Goal: Task Accomplishment & Management: Manage account settings

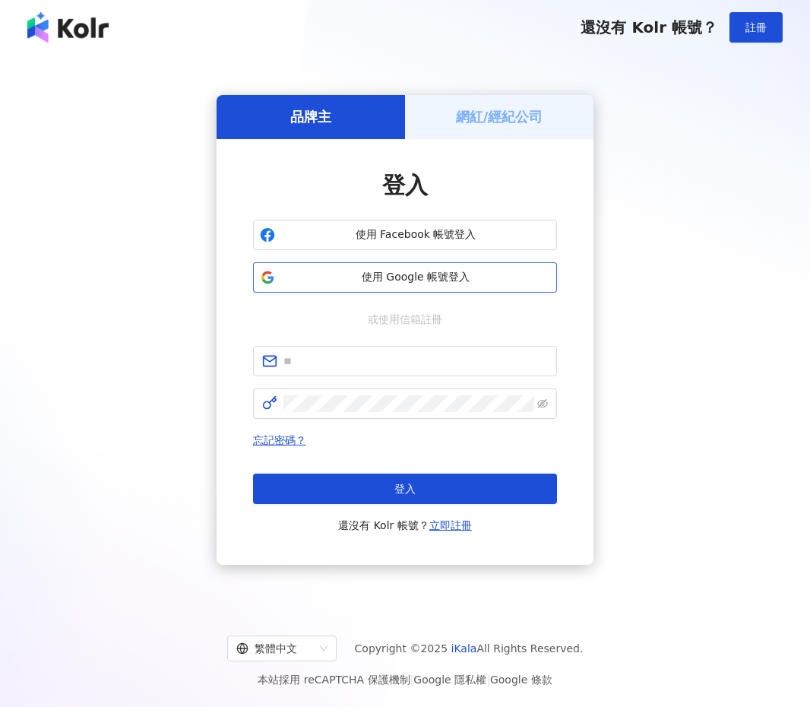
click at [349, 283] on span "使用 Google 帳號登入" at bounding box center [415, 277] width 269 height 15
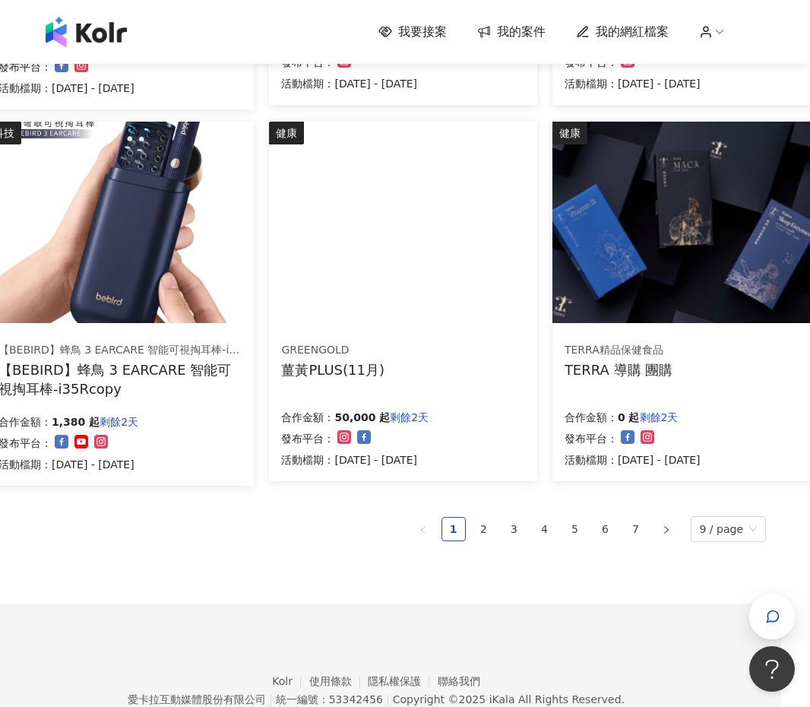
scroll to position [863, 27]
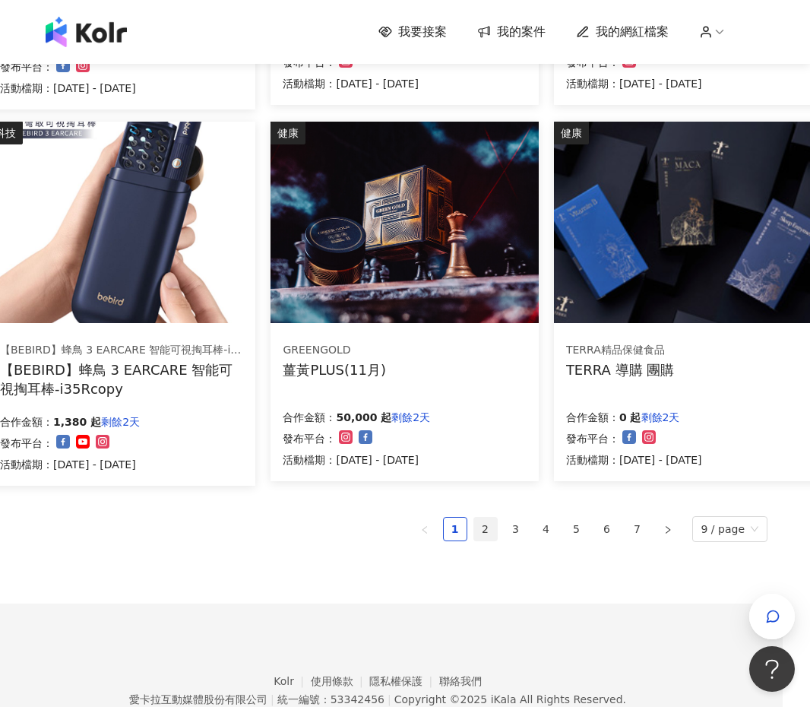
click at [483, 526] on link "2" at bounding box center [485, 529] width 23 height 23
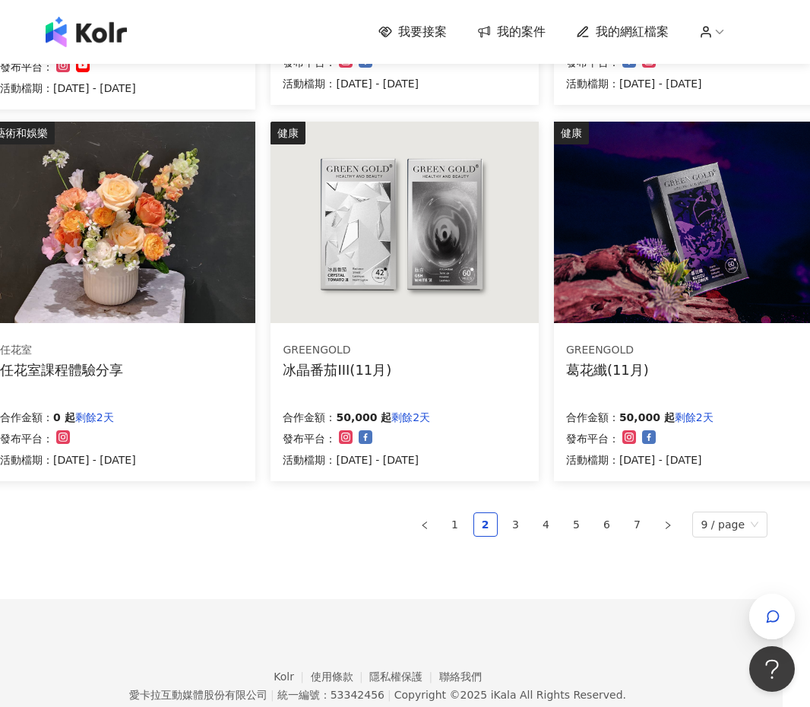
click at [623, 30] on span "我的網紅檔案" at bounding box center [632, 32] width 73 height 17
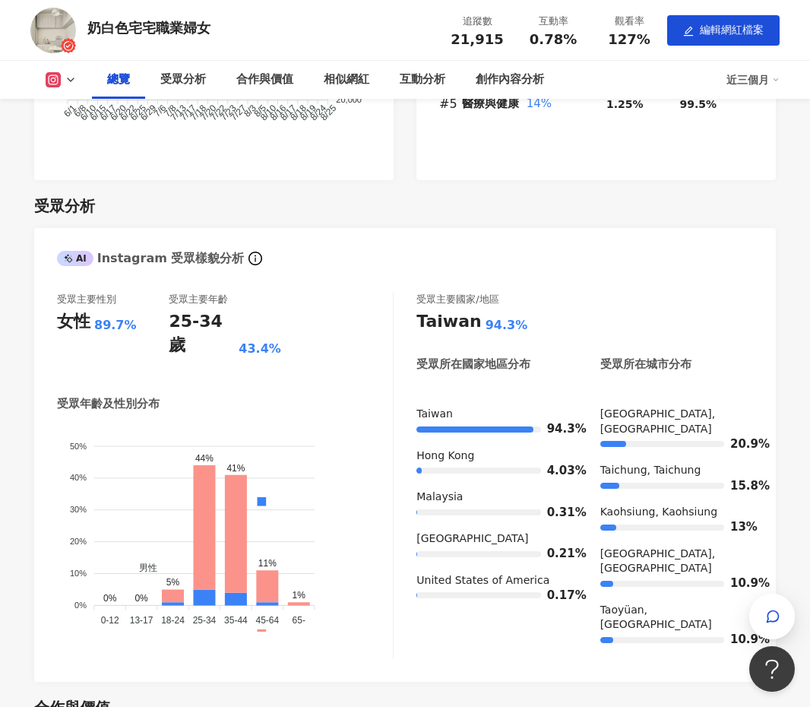
scroll to position [1007, 0]
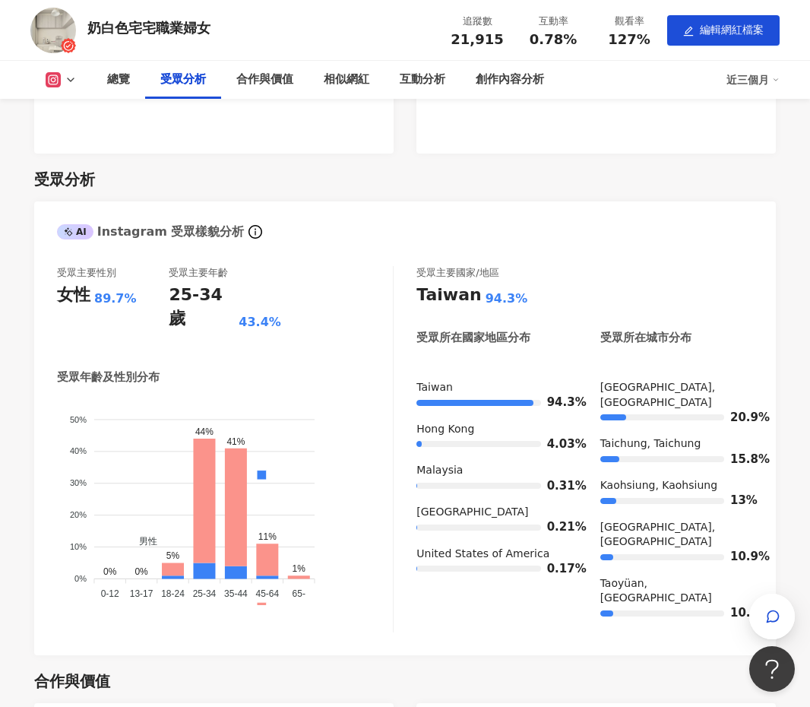
click at [404, 214] on div "AI Instagram 受眾樣貌分析" at bounding box center [405, 225] width 742 height 49
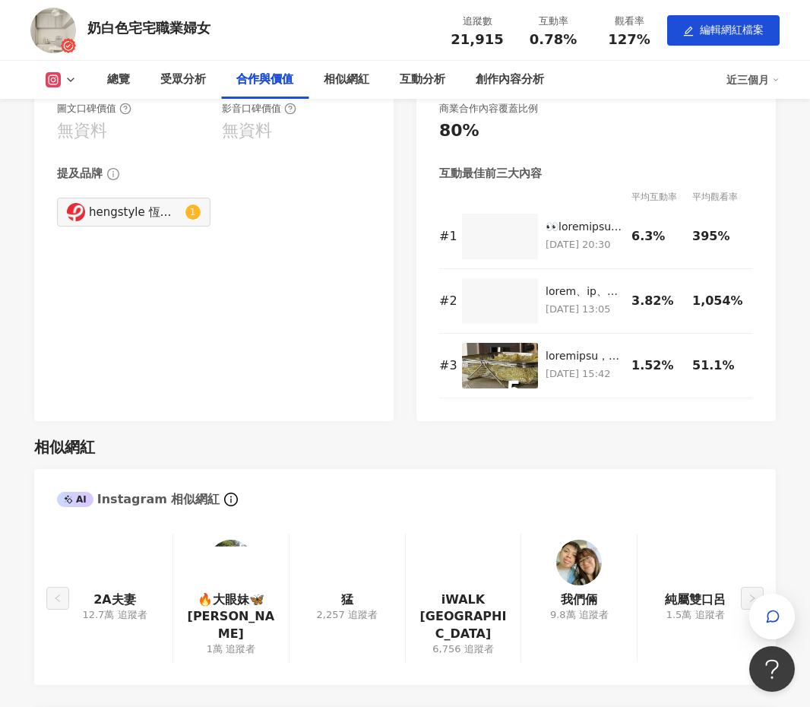
scroll to position [1689, 0]
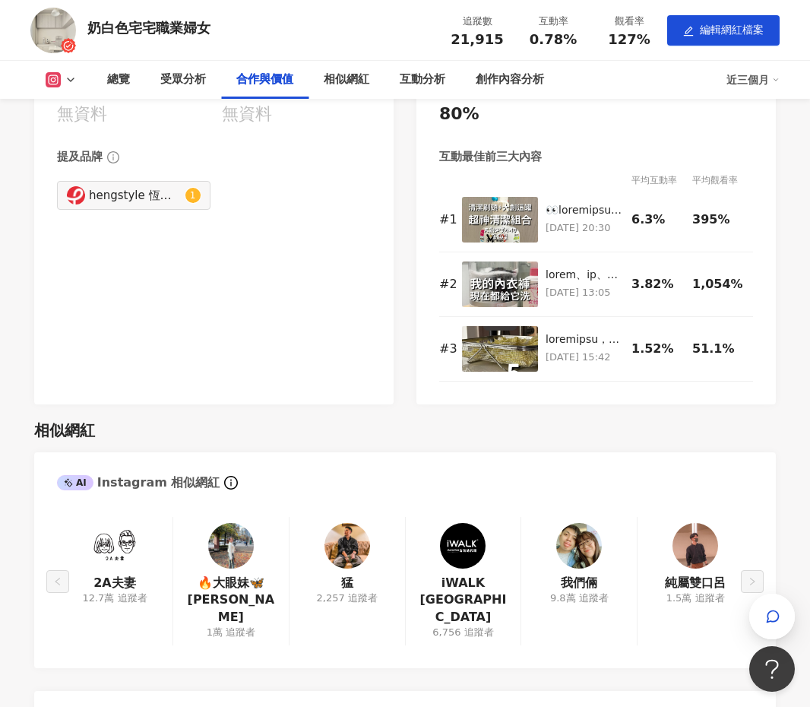
click at [408, 315] on div "Instagram 合作價值預估 幣值：TWD 圖文口碑價值 無資料 影音口碑價值 無資料 提及品牌 hengstyle 恆隆行 1 AI Instagram…" at bounding box center [405, 213] width 742 height 384
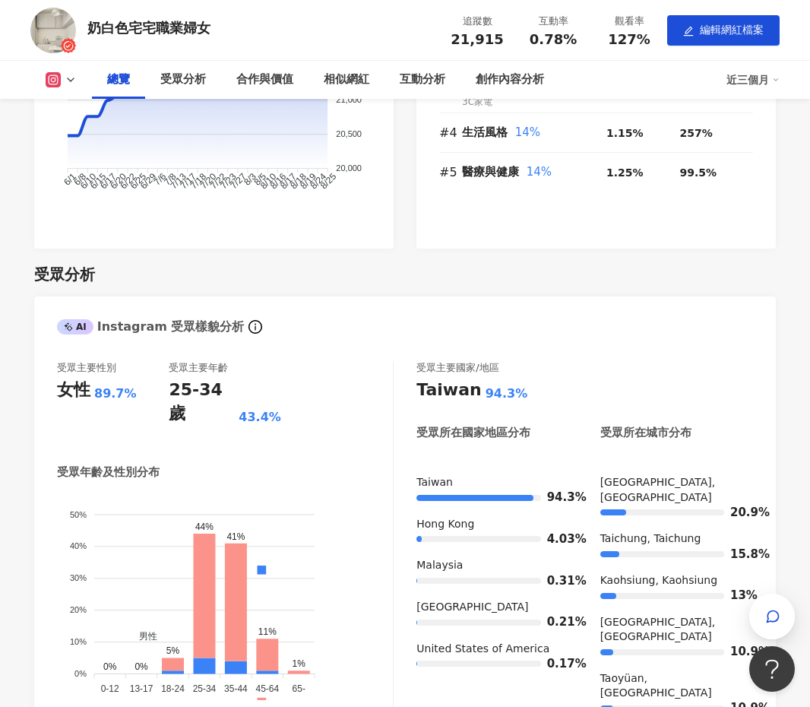
scroll to position [0, 0]
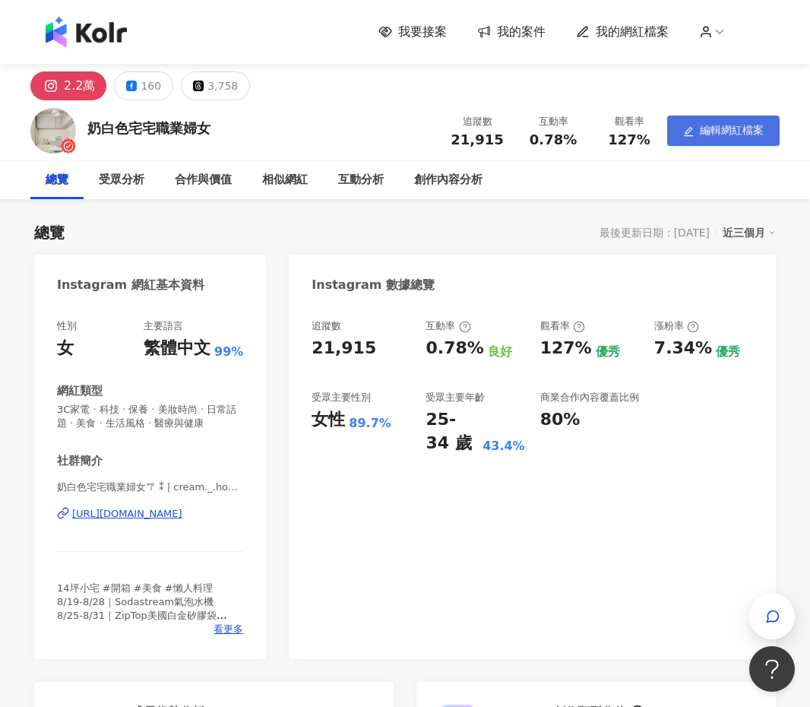
click at [698, 129] on button "編輯網紅檔案" at bounding box center [723, 131] width 112 height 30
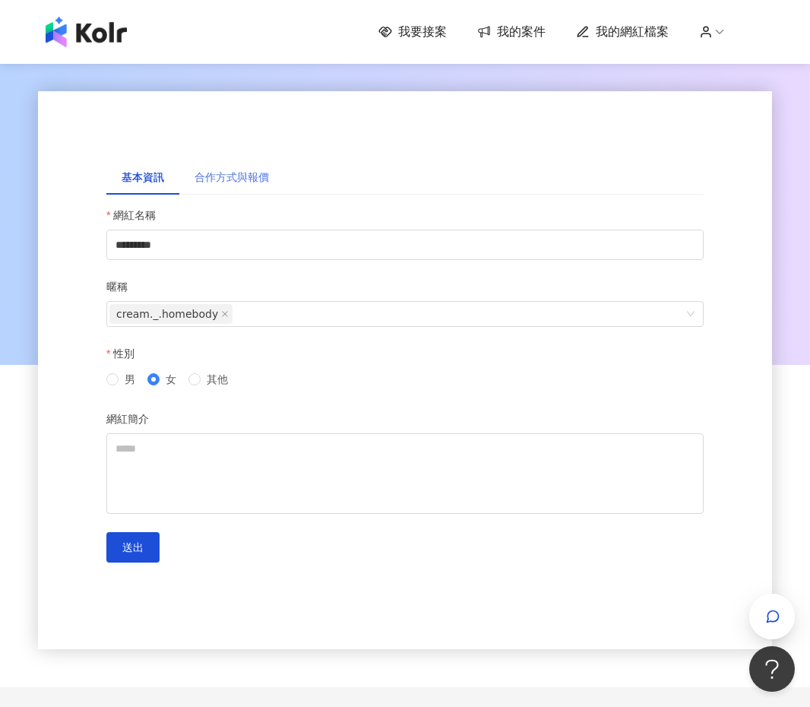
click at [261, 188] on div "合作方式與報價" at bounding box center [231, 177] width 105 height 35
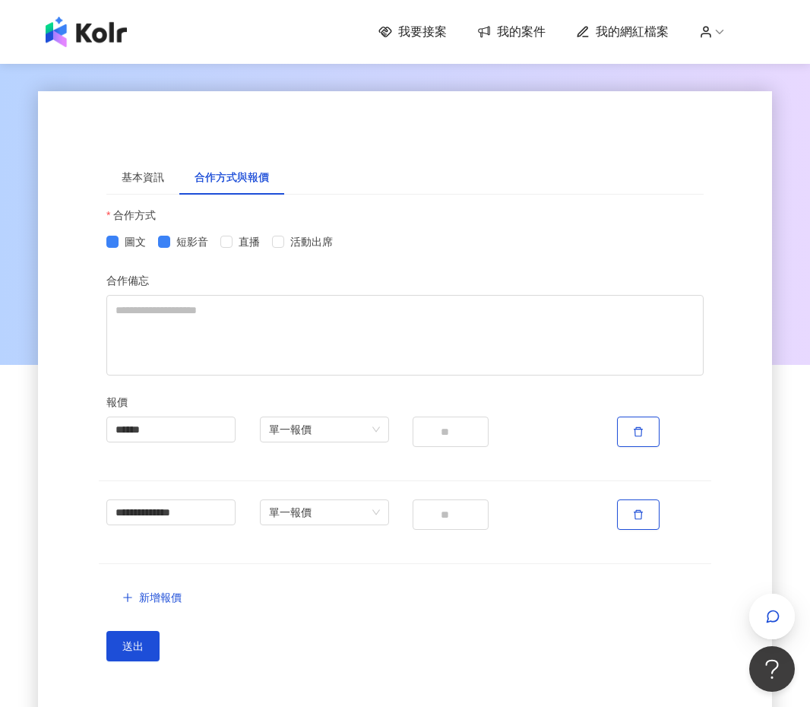
click at [528, 33] on span "我的案件" at bounding box center [521, 32] width 49 height 17
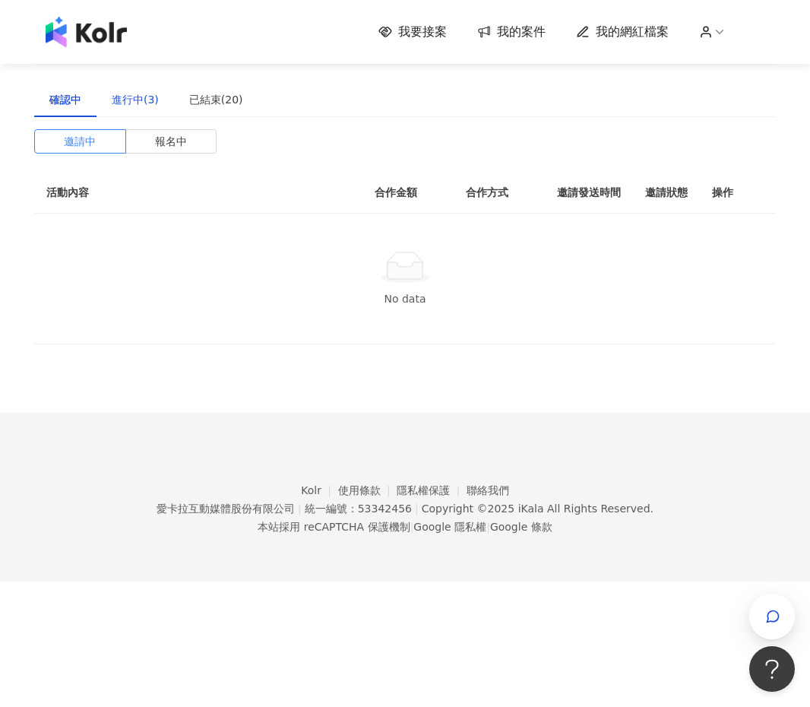
click at [152, 101] on div "進行中(3)" at bounding box center [135, 99] width 47 height 17
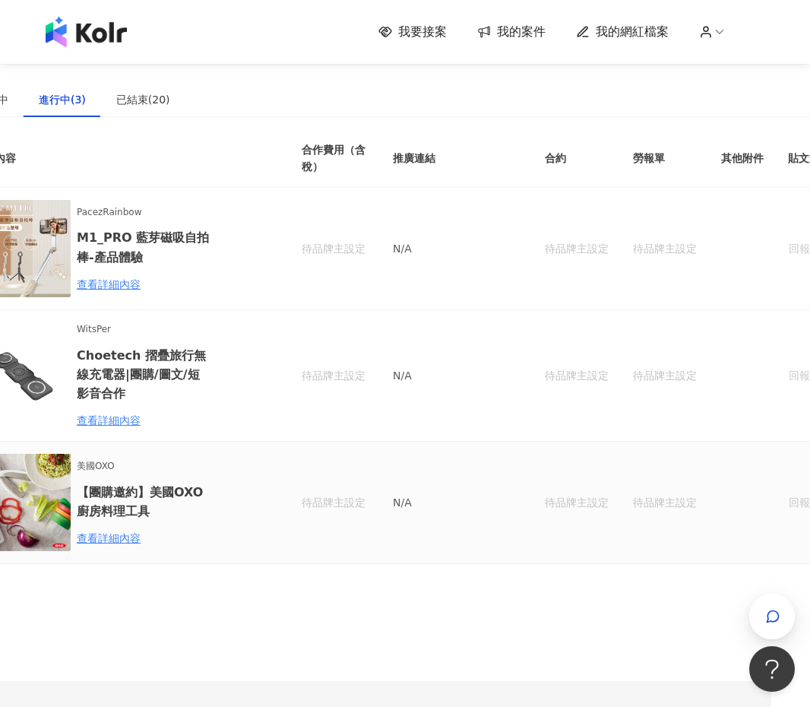
scroll to position [0, 45]
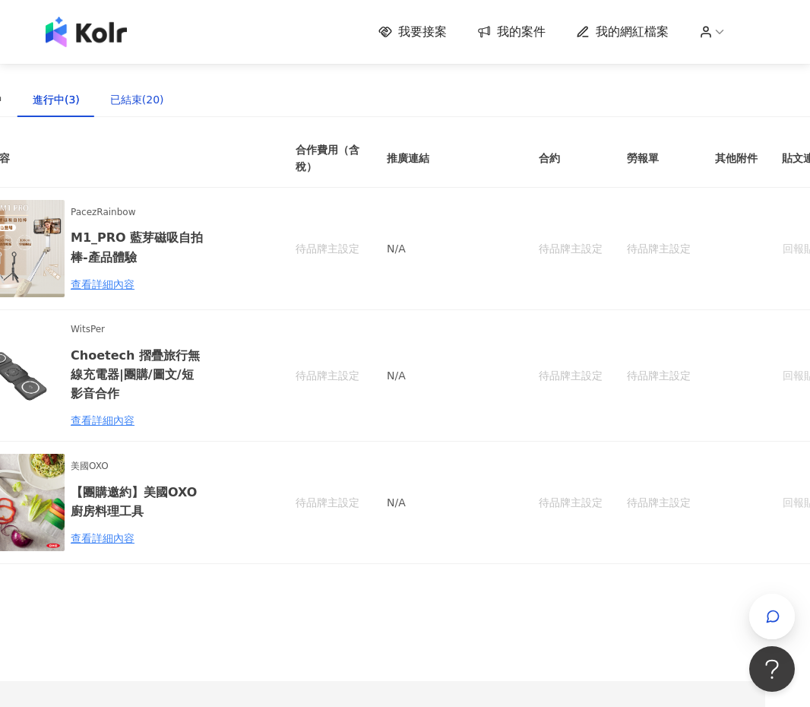
click at [129, 91] on div "已結束(20)" at bounding box center [137, 99] width 54 height 17
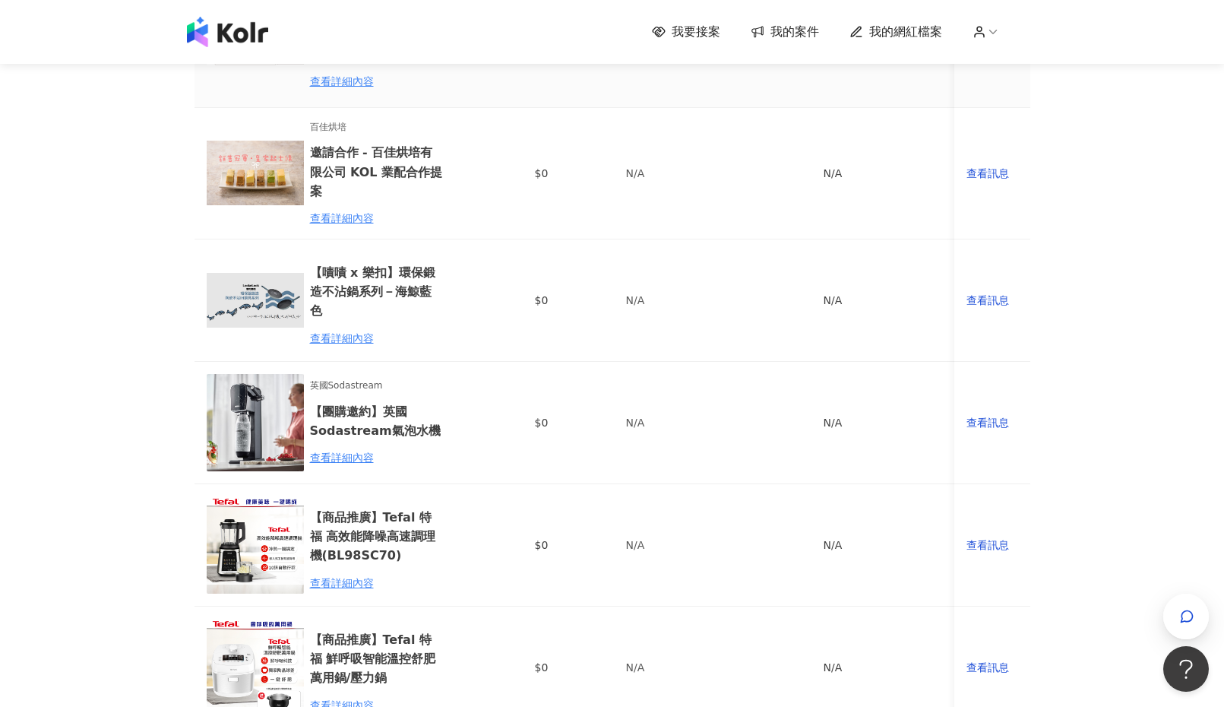
scroll to position [1028, 0]
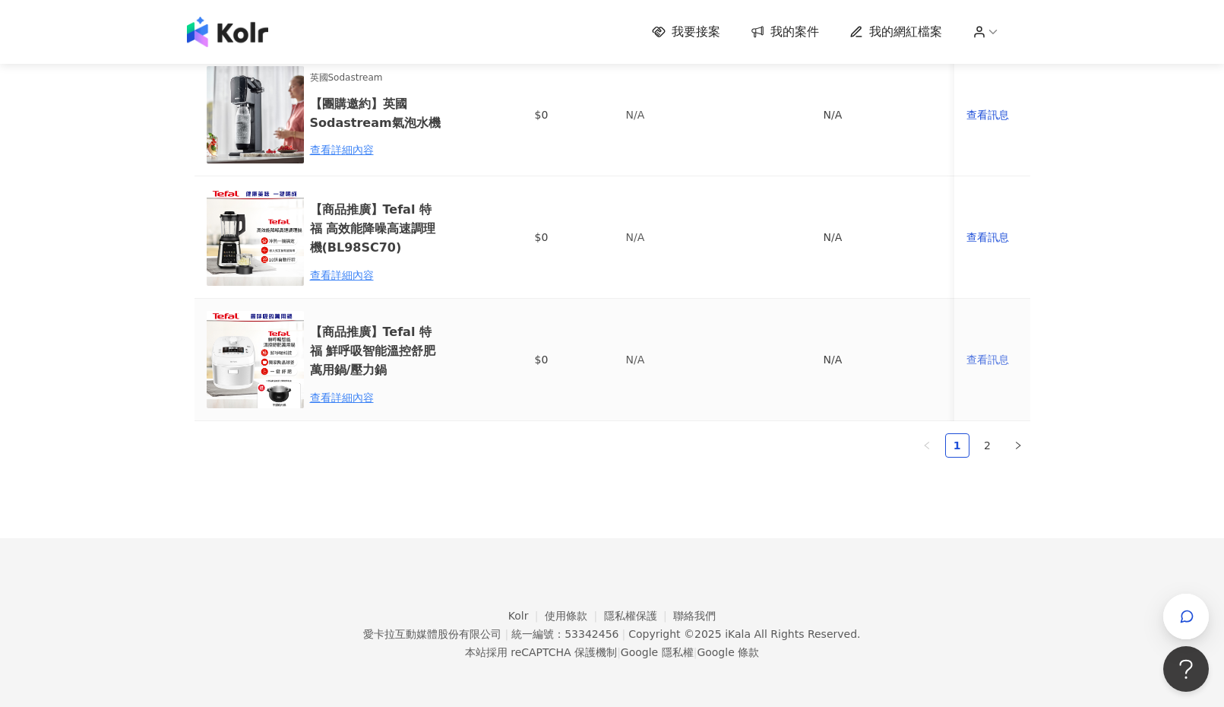
click at [809, 364] on div "查看訊息" at bounding box center [993, 359] width 52 height 17
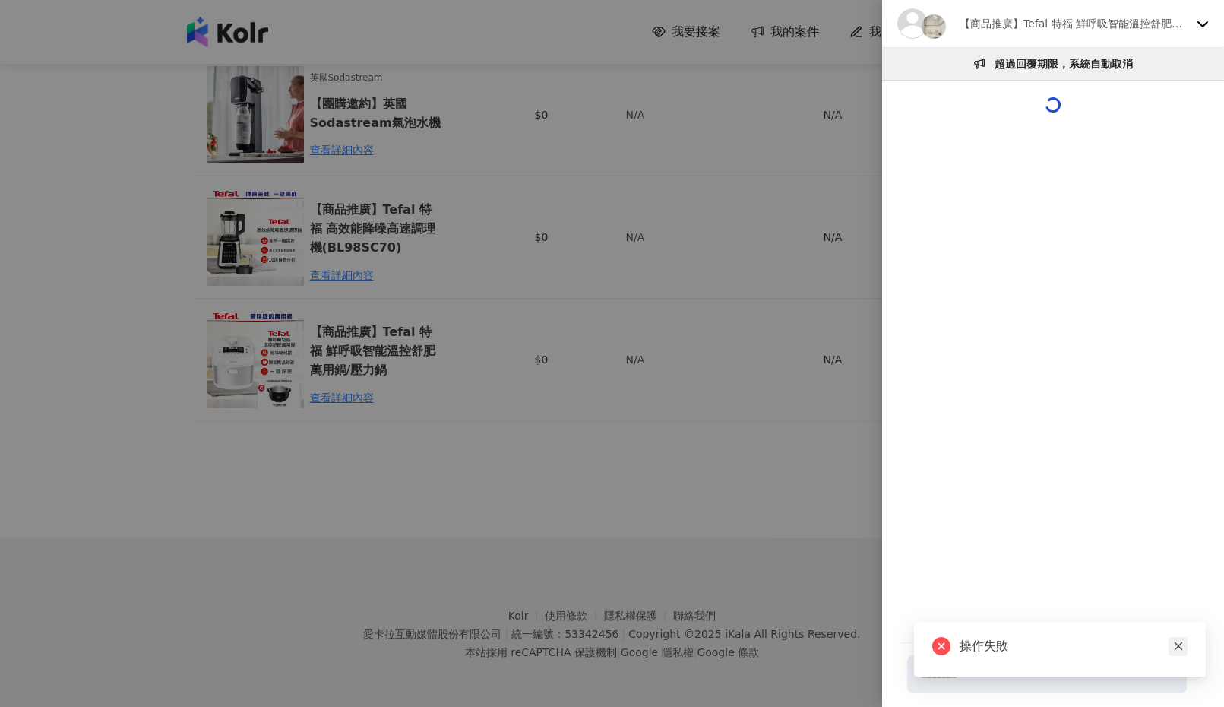
click at [809, 644] on icon "close" at bounding box center [1178, 646] width 8 height 8
click at [809, 15] on div "【商品推廣】Tefal 特福 鮮呼吸智能溫控舒肥萬用鍋/壓力鍋" at bounding box center [1053, 24] width 342 height 48
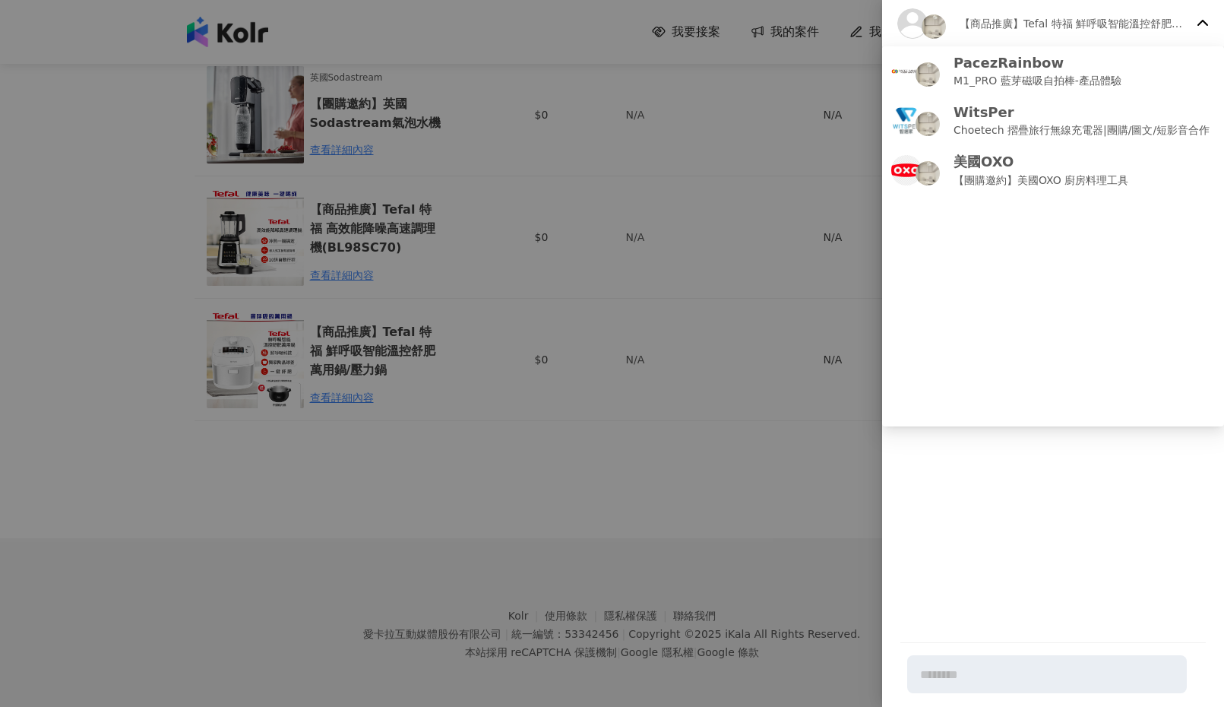
click at [809, 24] on icon at bounding box center [1203, 23] width 12 height 12
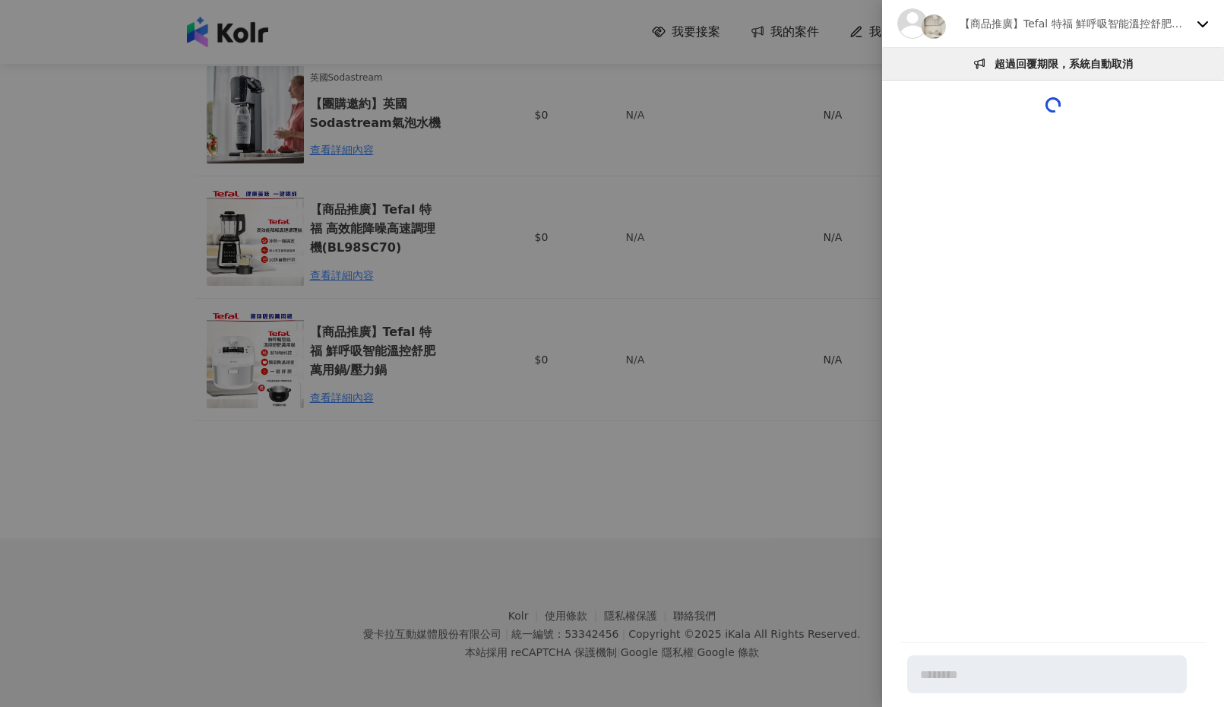
click at [751, 190] on div at bounding box center [612, 353] width 1224 height 707
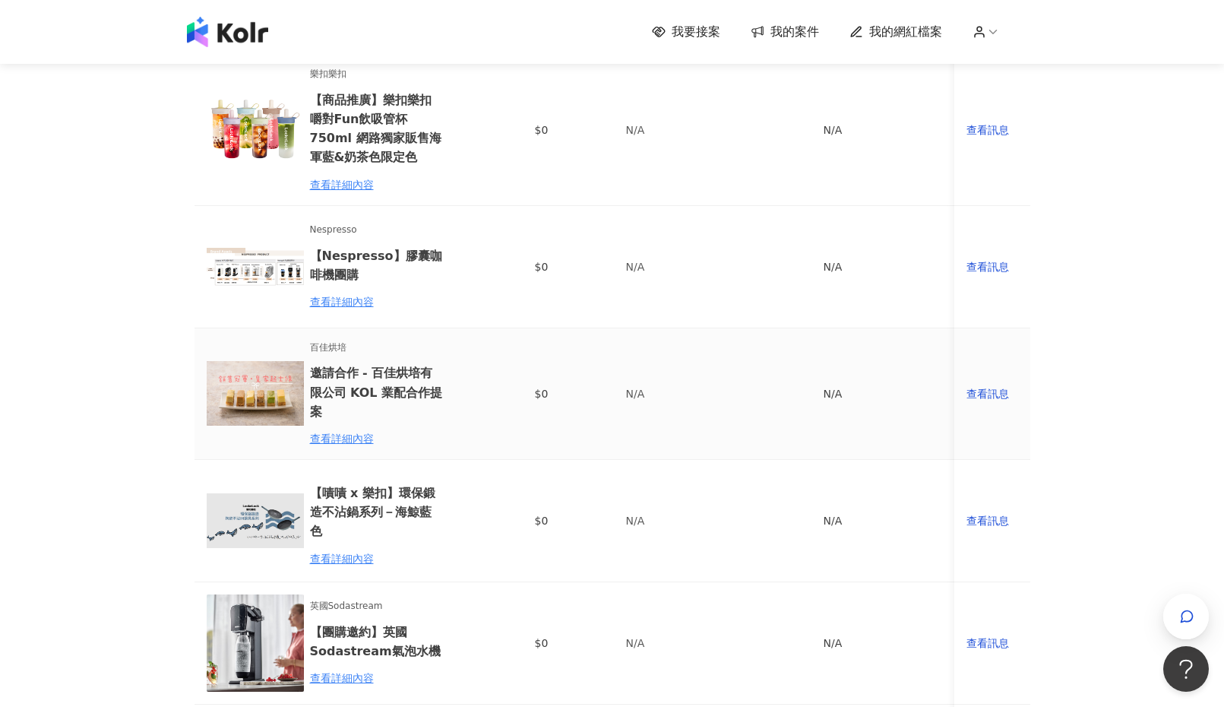
scroll to position [462, 0]
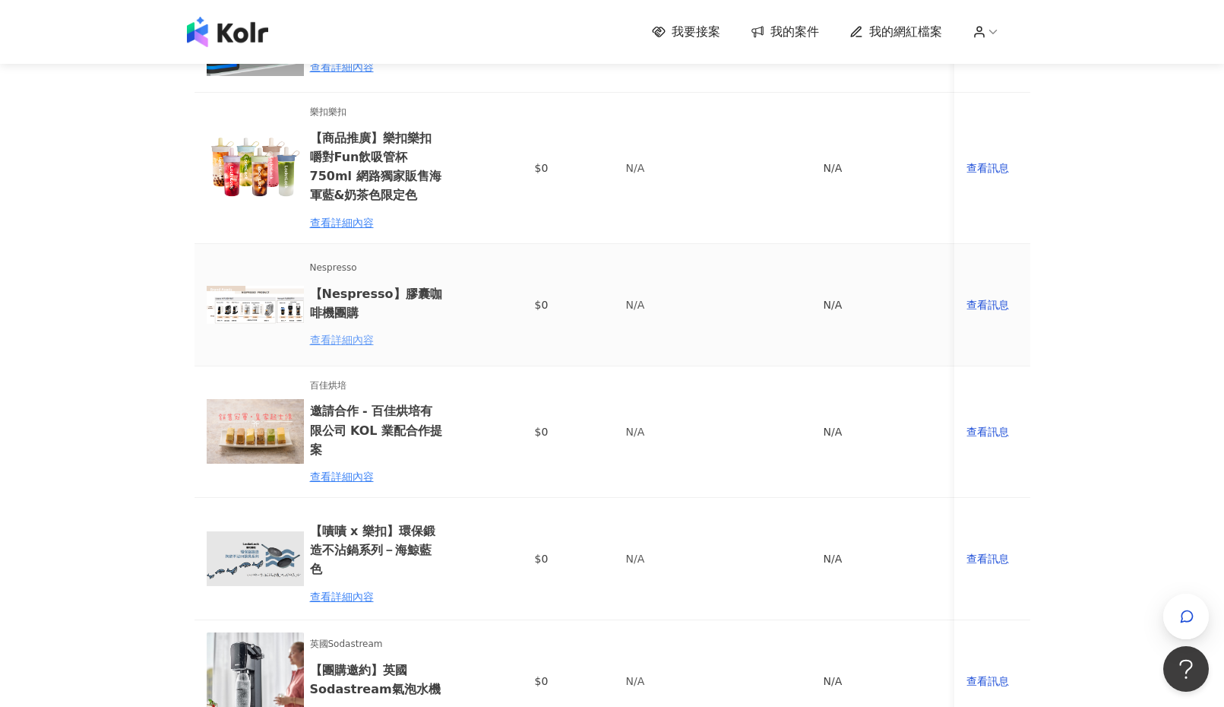
click at [346, 337] on div "查看詳細內容" at bounding box center [376, 339] width 133 height 17
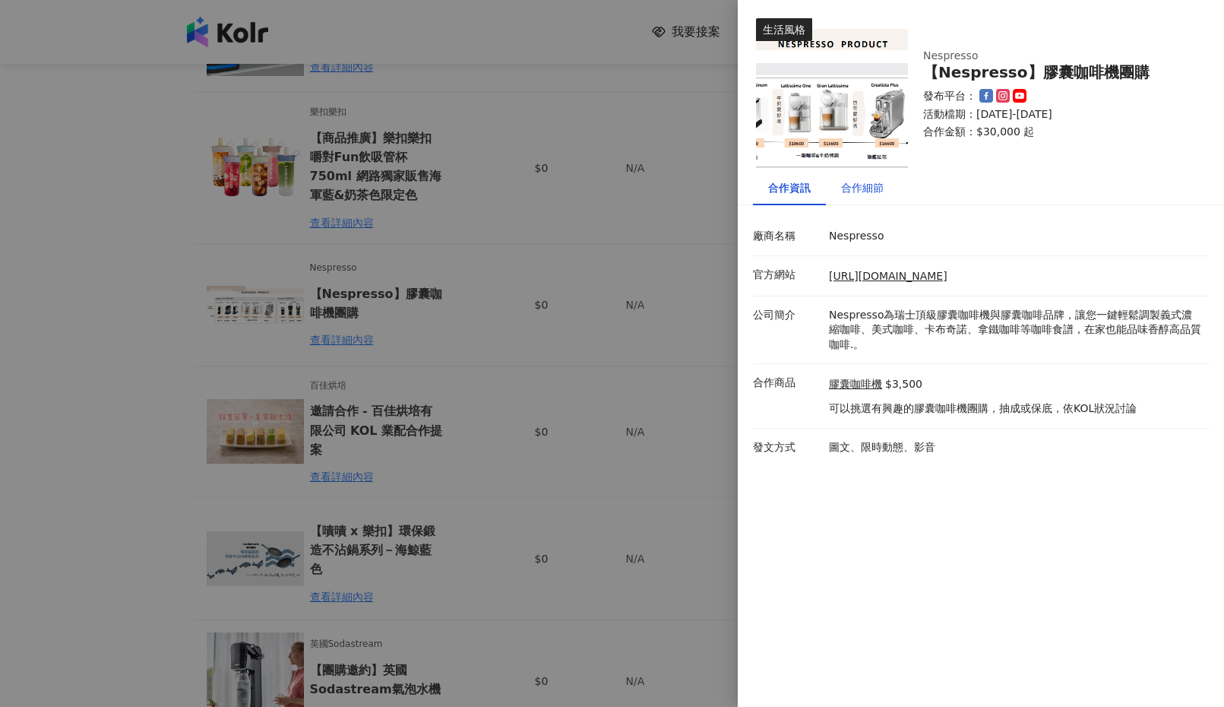
click at [809, 189] on div "合作細節" at bounding box center [862, 187] width 43 height 17
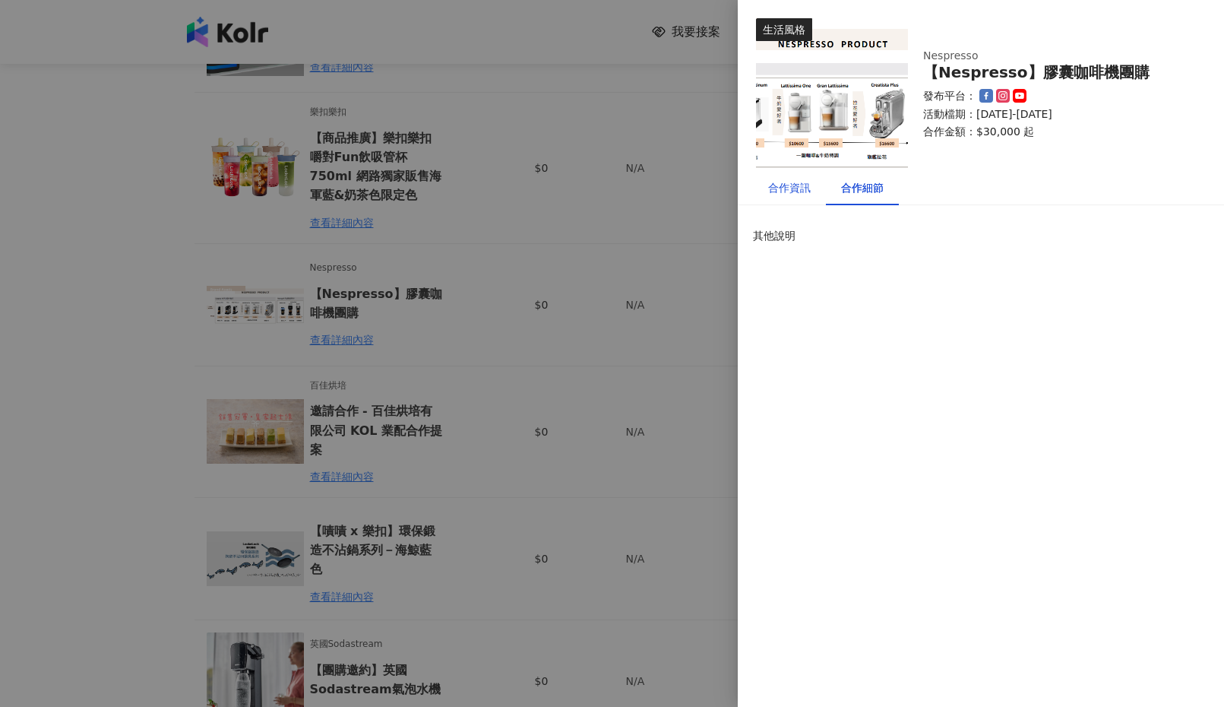
click at [798, 185] on div "合作資訊" at bounding box center [789, 187] width 43 height 17
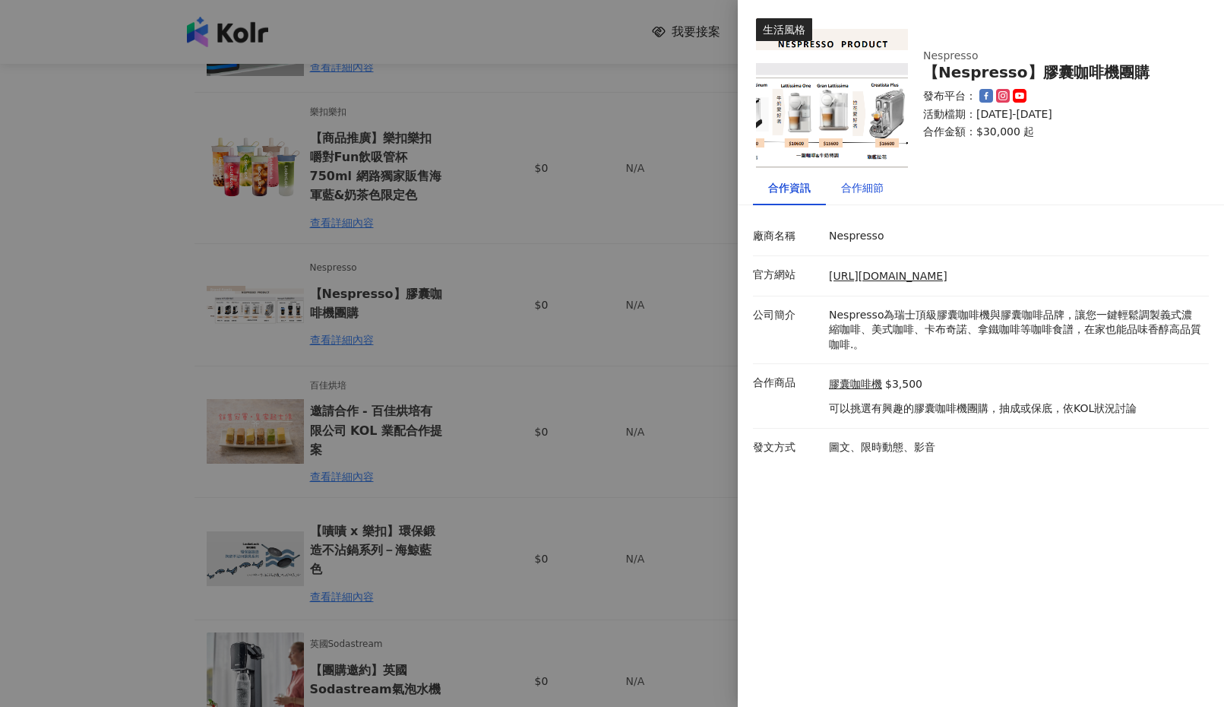
click at [809, 185] on div "合作細節" at bounding box center [862, 187] width 43 height 17
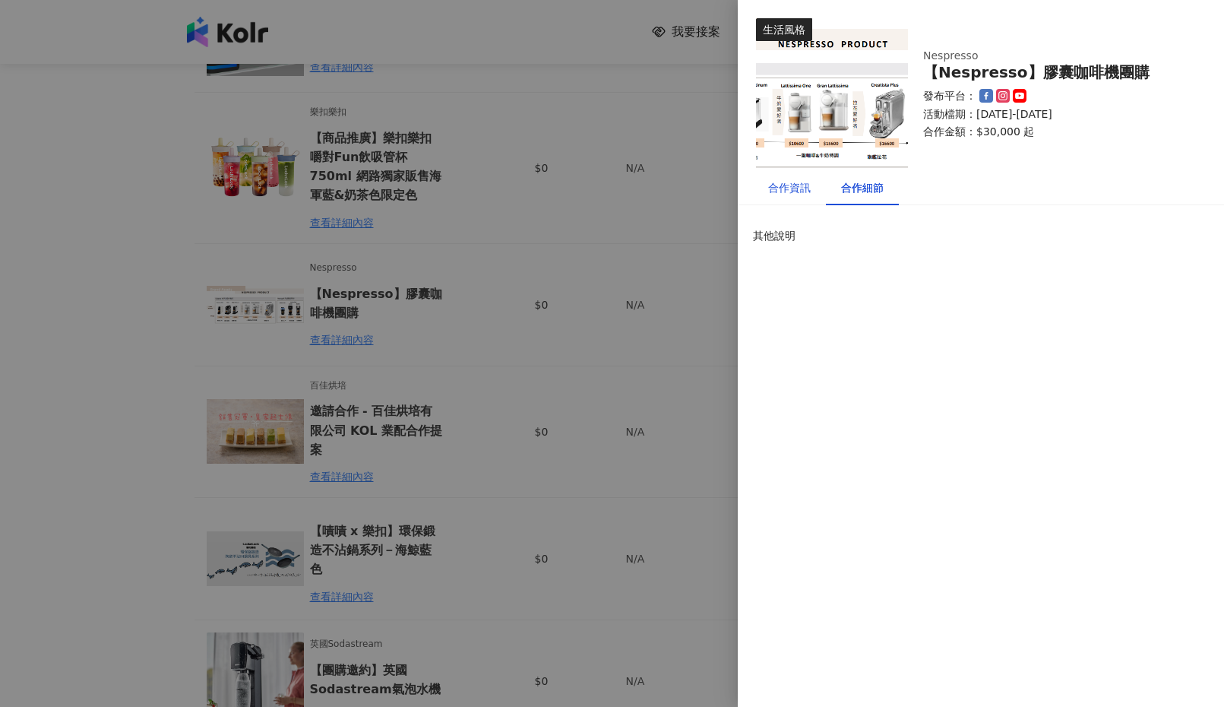
click at [790, 186] on div "合作資訊" at bounding box center [789, 187] width 43 height 17
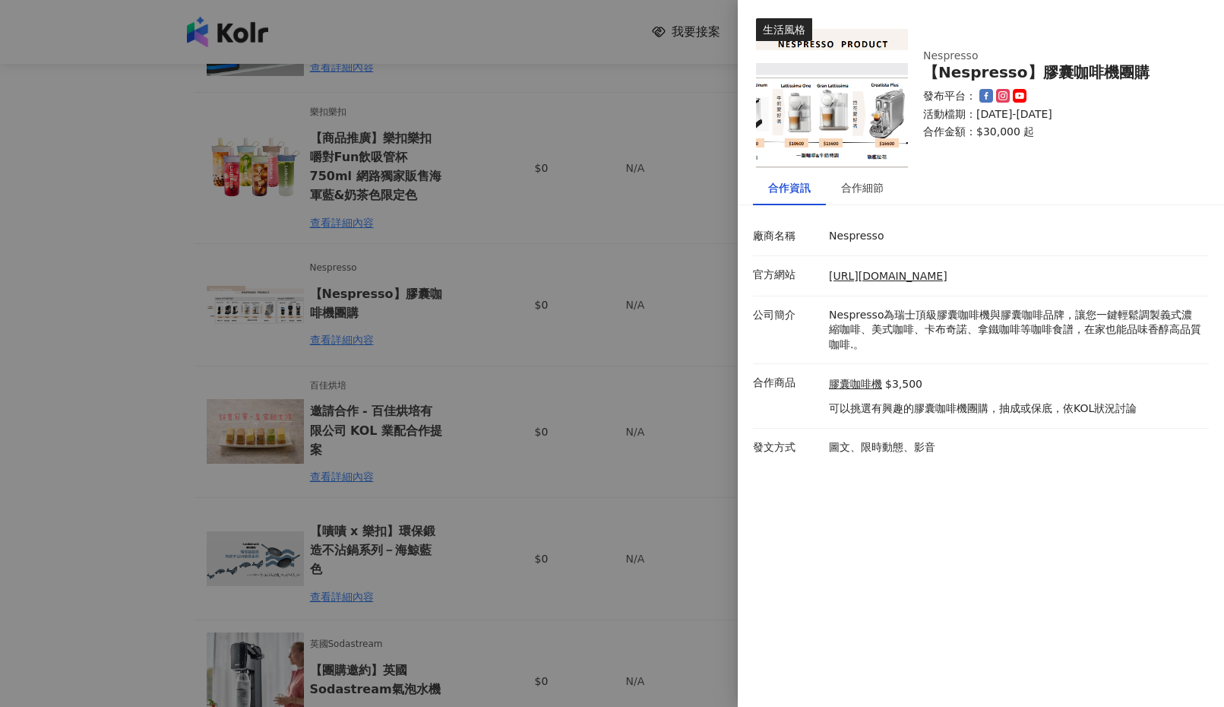
click at [662, 207] on div at bounding box center [612, 353] width 1224 height 707
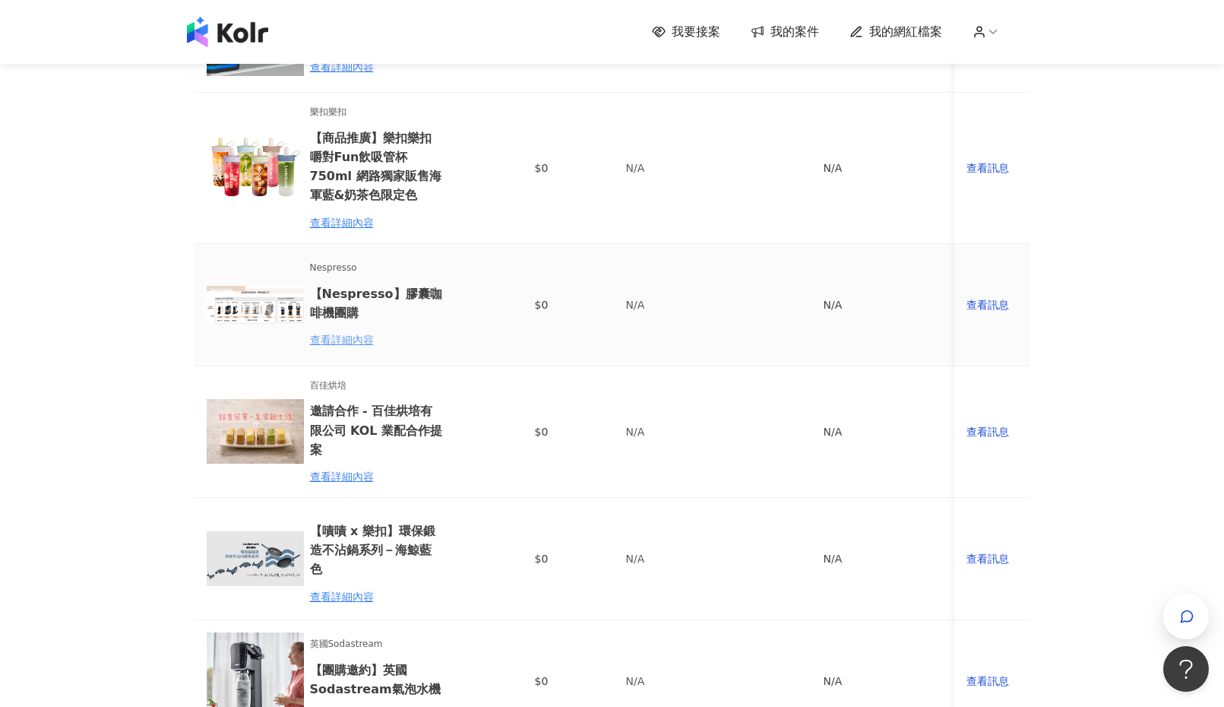
click at [347, 344] on div "查看詳細內容" at bounding box center [376, 339] width 133 height 17
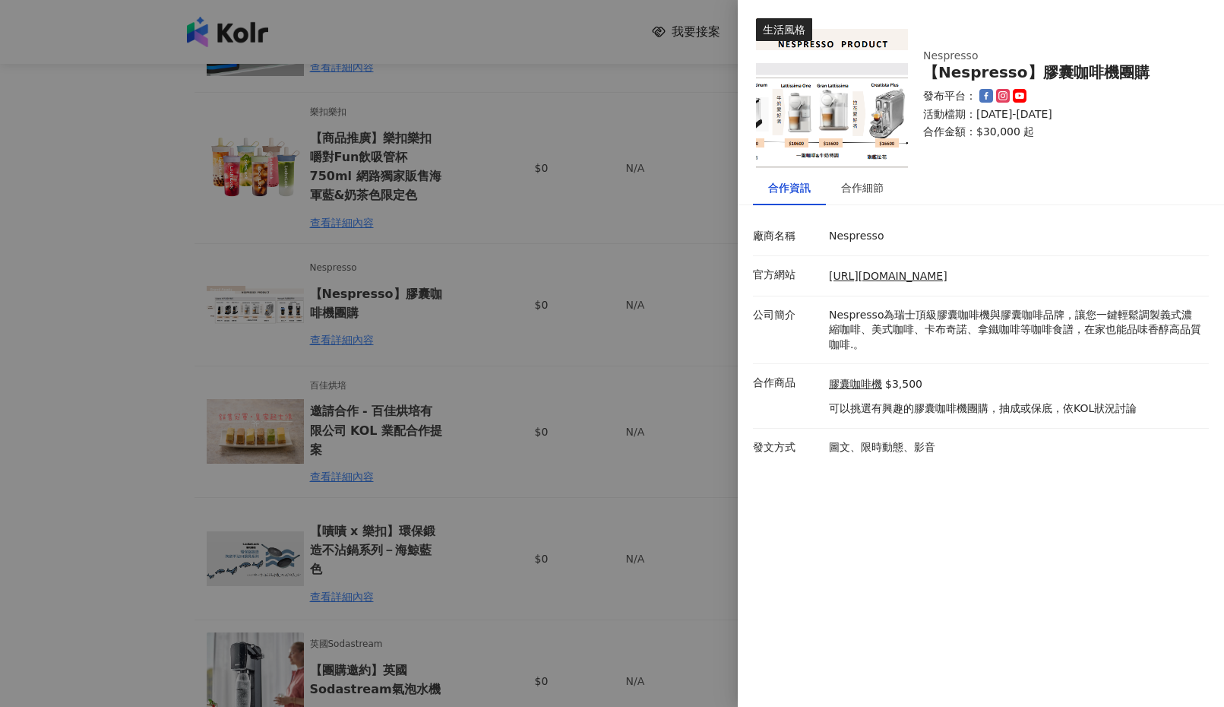
click at [809, 126] on img at bounding box center [832, 94] width 152 height 152
click at [778, 114] on img at bounding box center [832, 94] width 152 height 152
click at [809, 186] on div "合作細節" at bounding box center [862, 187] width 43 height 17
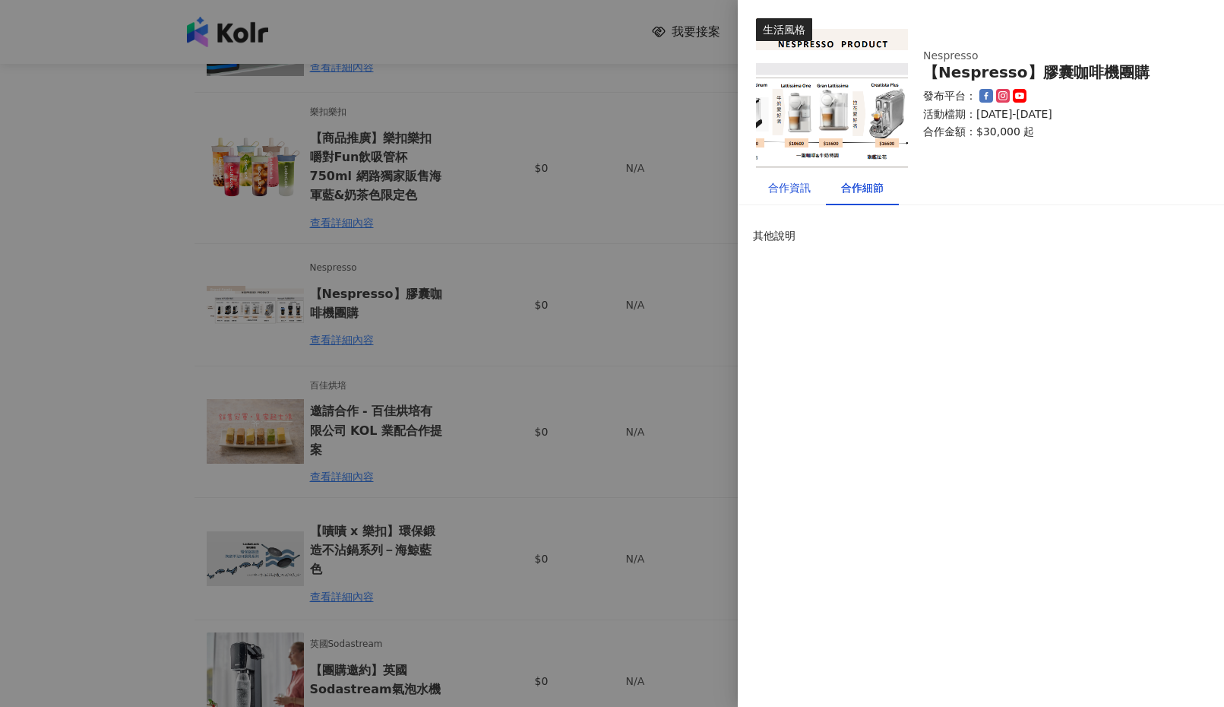
click at [787, 188] on div "合作資訊" at bounding box center [789, 187] width 43 height 17
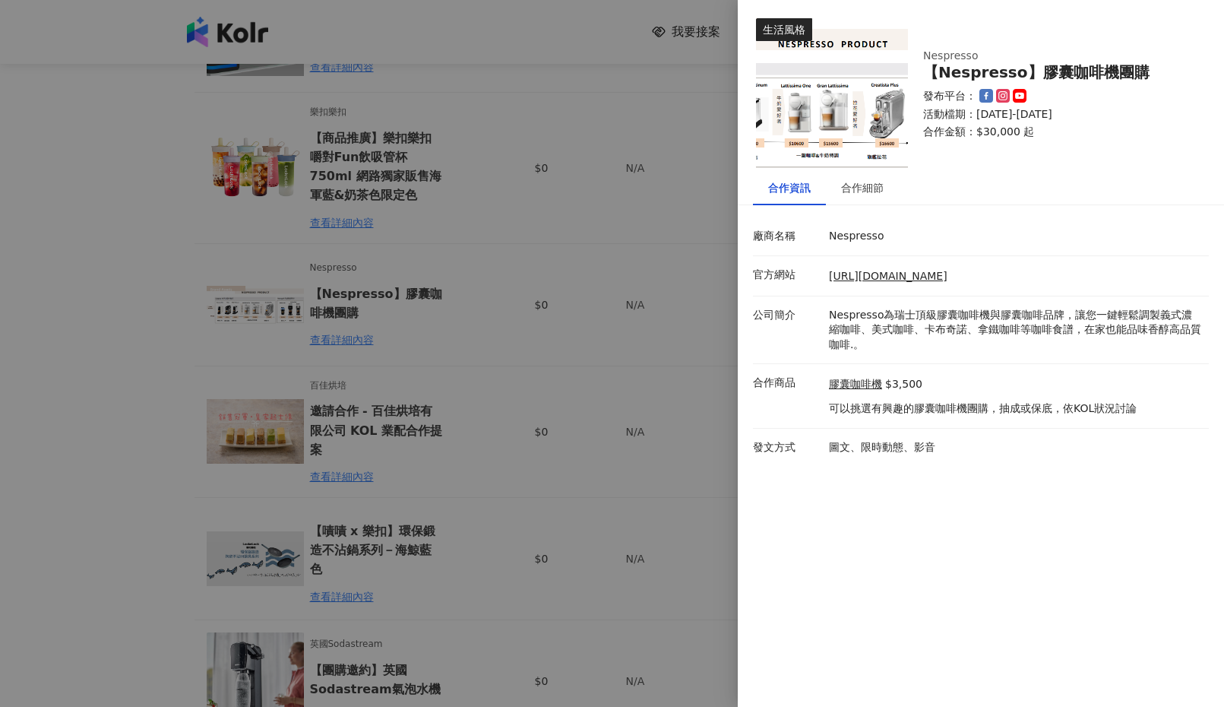
click at [686, 65] on div at bounding box center [612, 353] width 1224 height 707
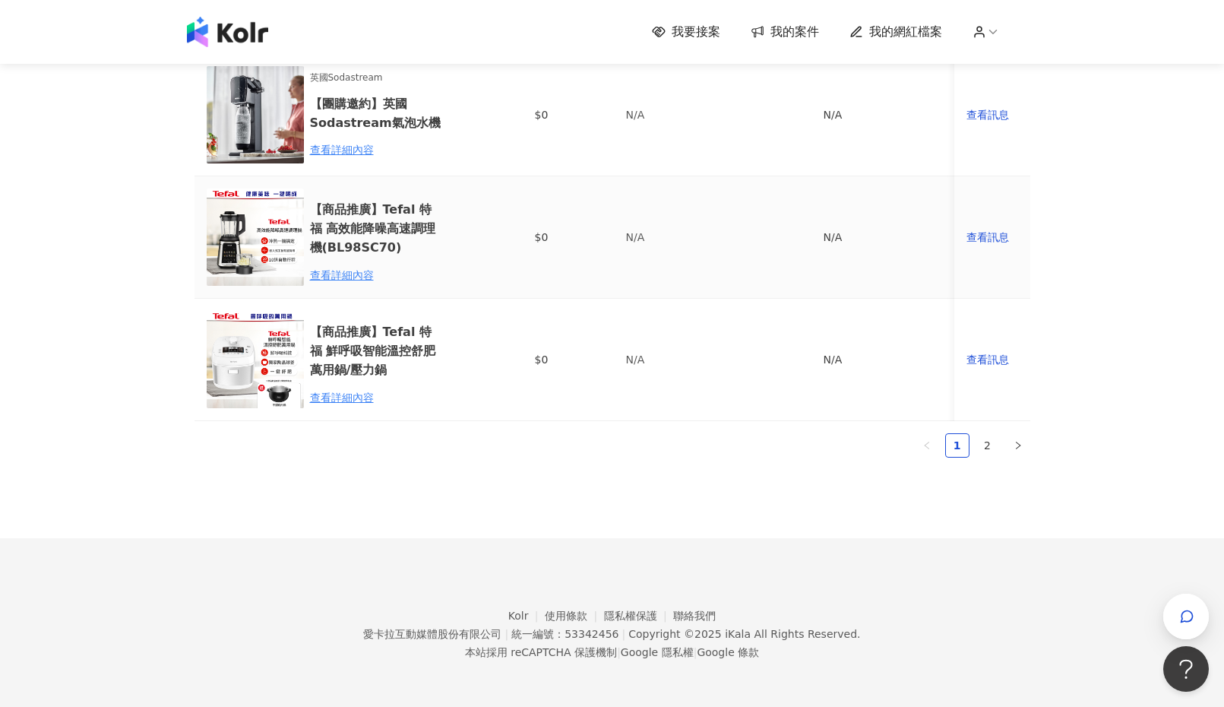
scroll to position [1022, 0]
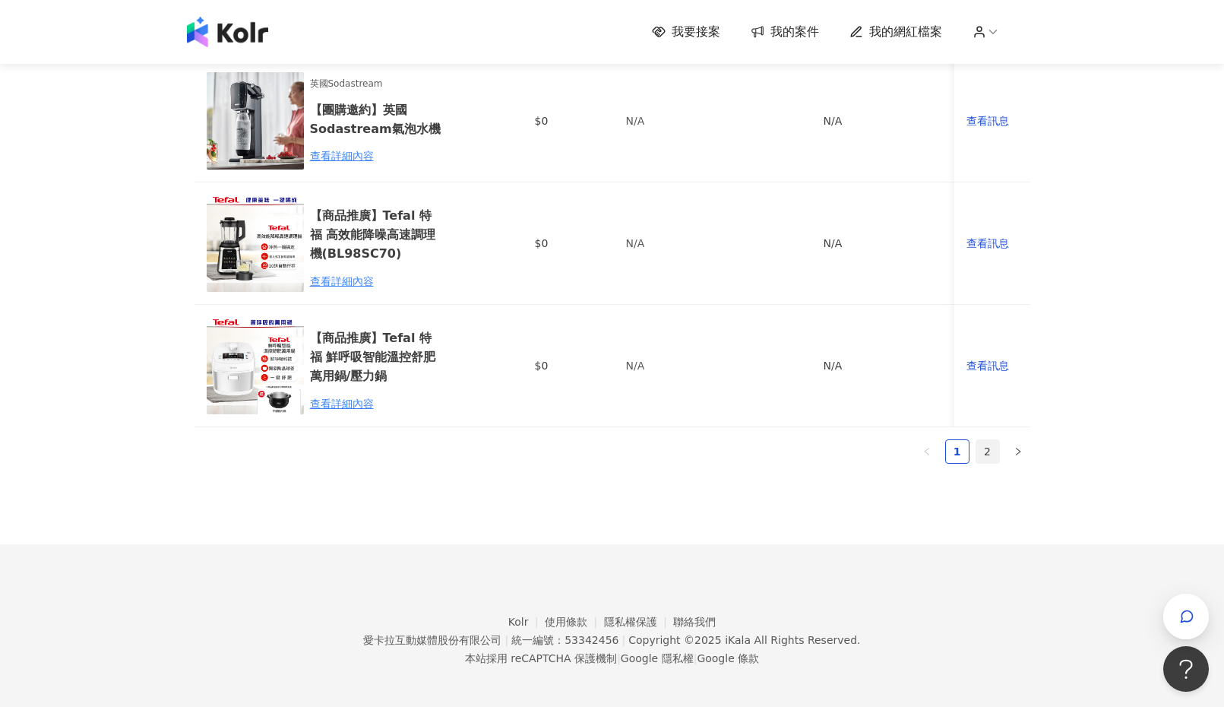
click at [809, 449] on link "2" at bounding box center [988, 451] width 23 height 23
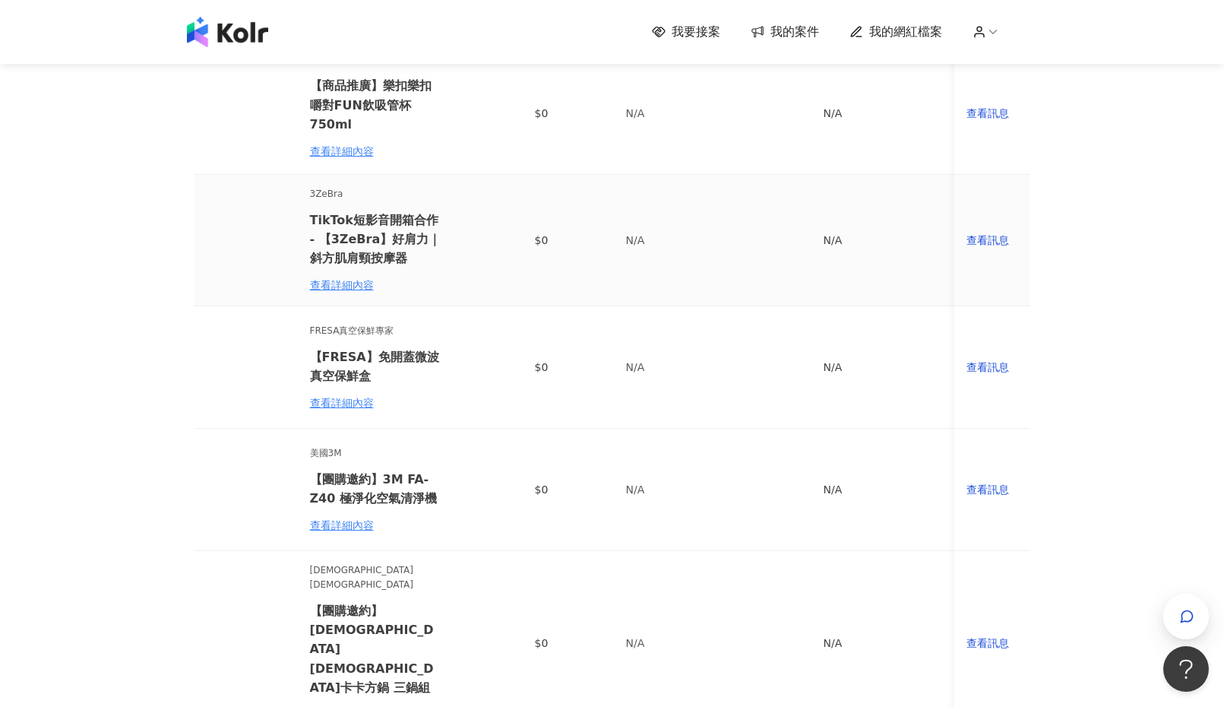
scroll to position [0, 0]
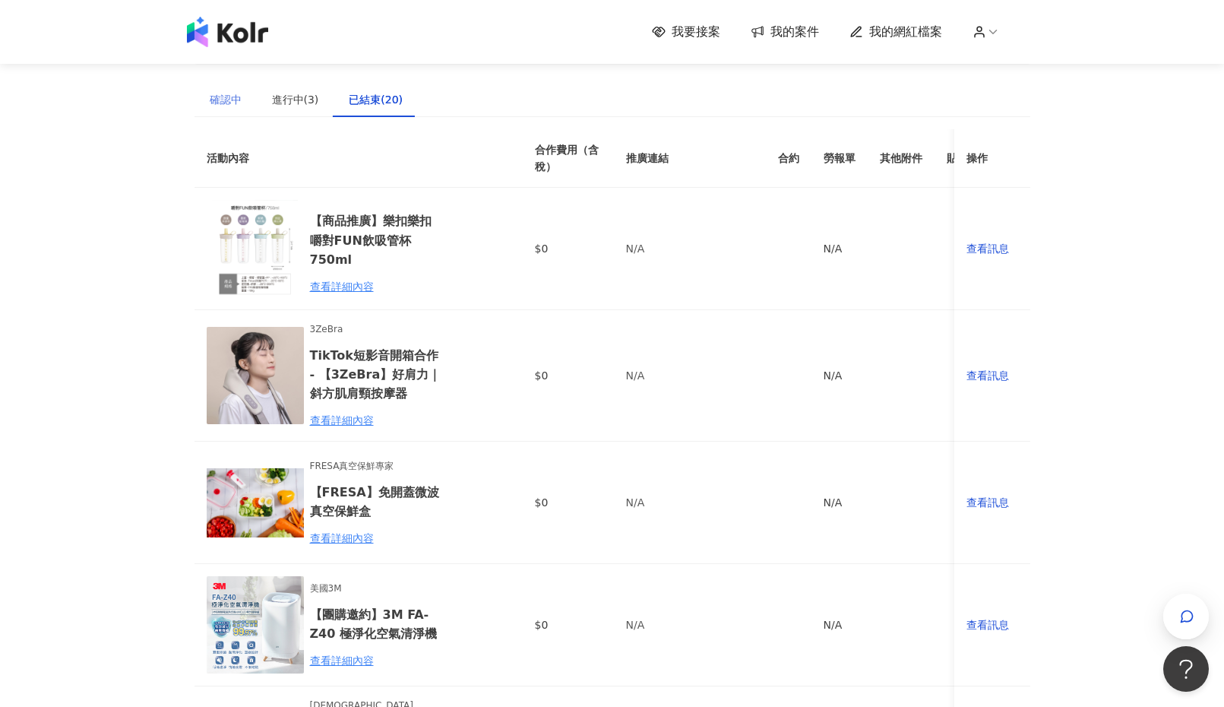
click at [231, 89] on div "確認中" at bounding box center [226, 99] width 62 height 35
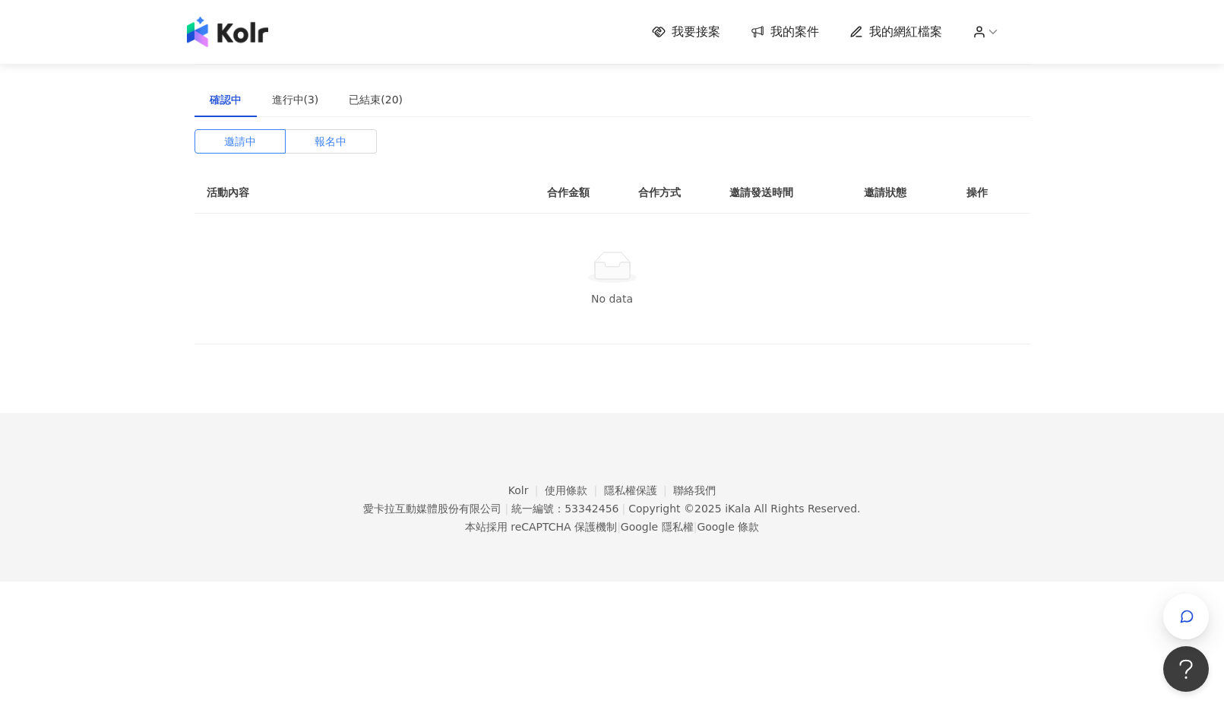
click at [326, 139] on span "報名中" at bounding box center [331, 141] width 32 height 23
click at [299, 93] on div "進行中(3)" at bounding box center [295, 99] width 47 height 17
